Goal: Information Seeking & Learning: Learn about a topic

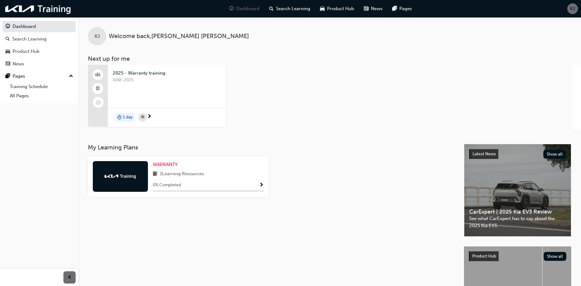
click at [149, 115] on span "next-icon" at bounding box center [149, 117] width 5 height 6
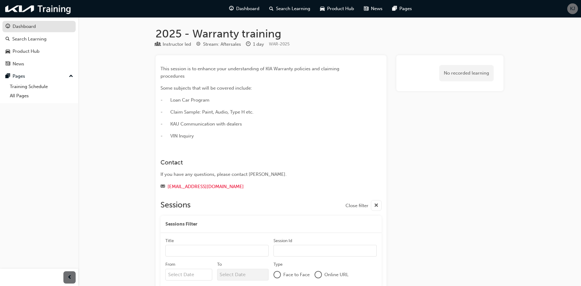
click at [26, 27] on div "Dashboard" at bounding box center [24, 26] width 23 height 7
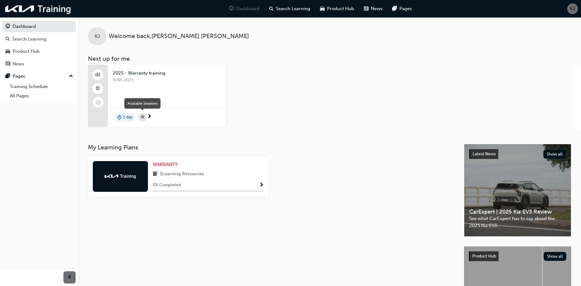
click at [143, 117] on span "calendar-icon" at bounding box center [142, 117] width 3 height 8
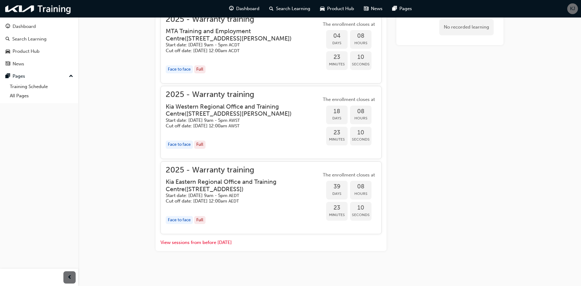
scroll to position [289, 0]
